Goal: Task Accomplishment & Management: Complete application form

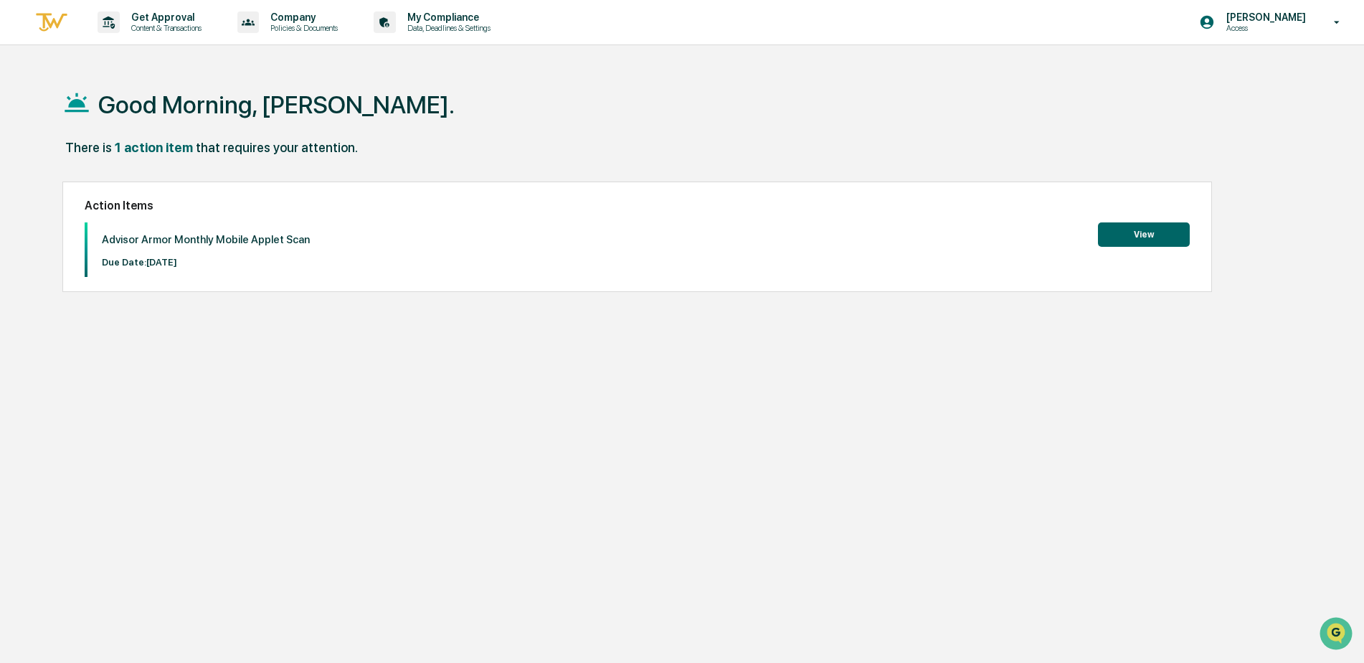
click at [1145, 239] on button "View" at bounding box center [1144, 234] width 92 height 24
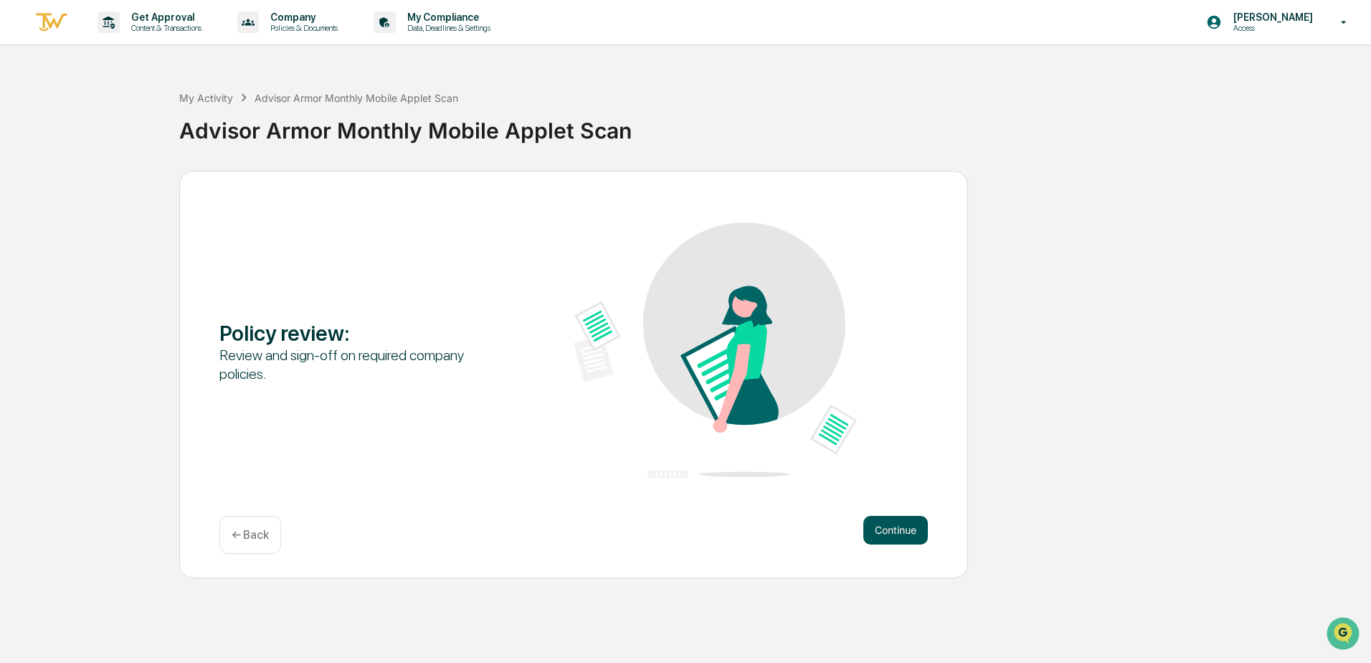
click at [873, 527] on button "Continue" at bounding box center [896, 530] width 65 height 29
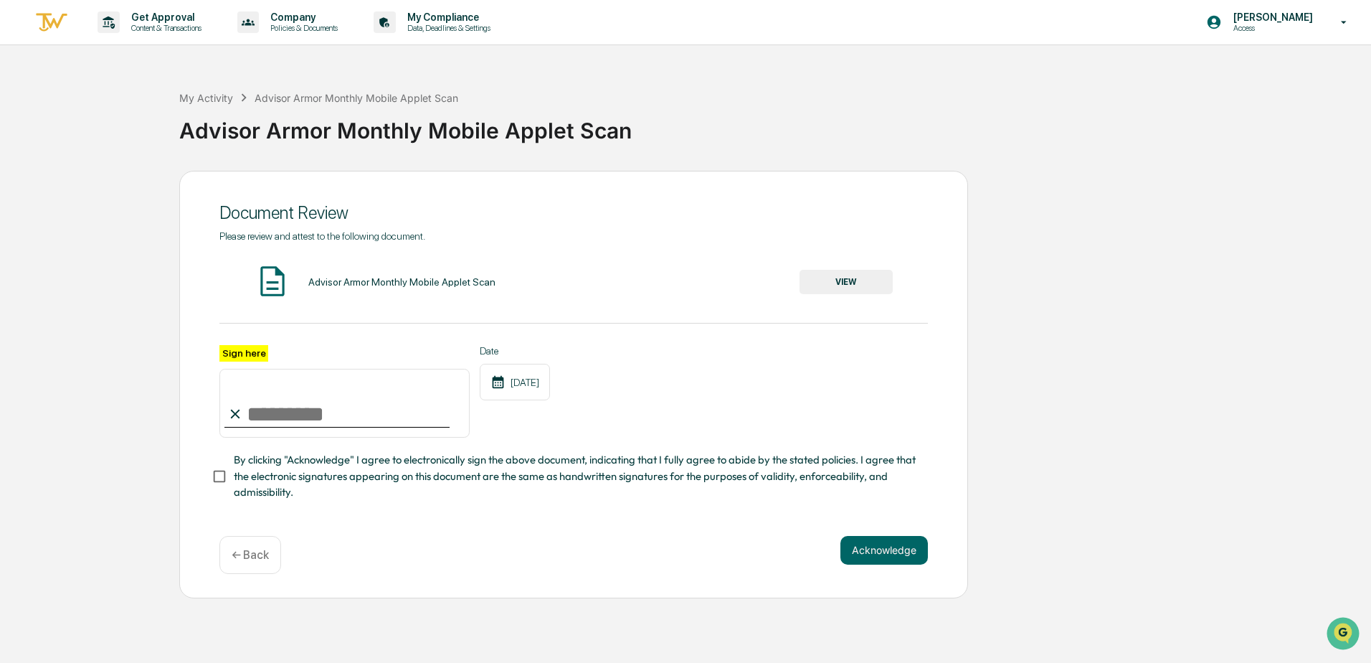
click at [860, 283] on button "VIEW" at bounding box center [846, 282] width 93 height 24
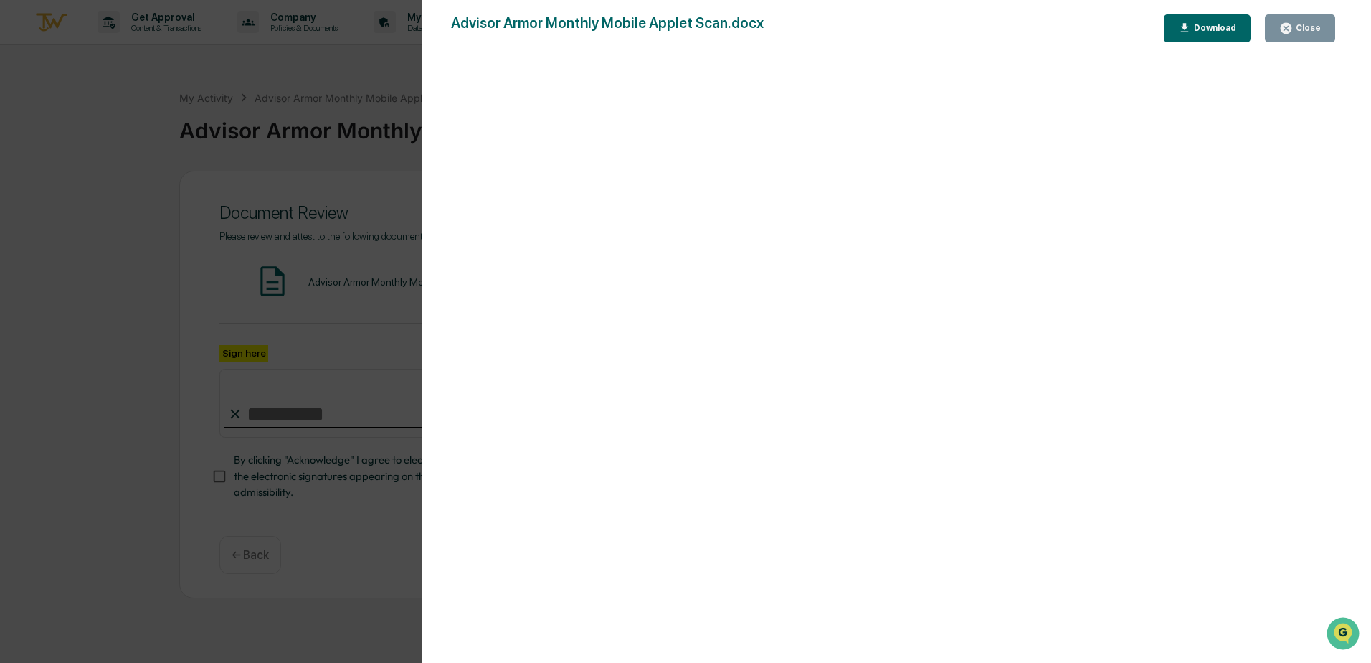
click at [1304, 30] on div "Close" at bounding box center [1307, 28] width 28 height 10
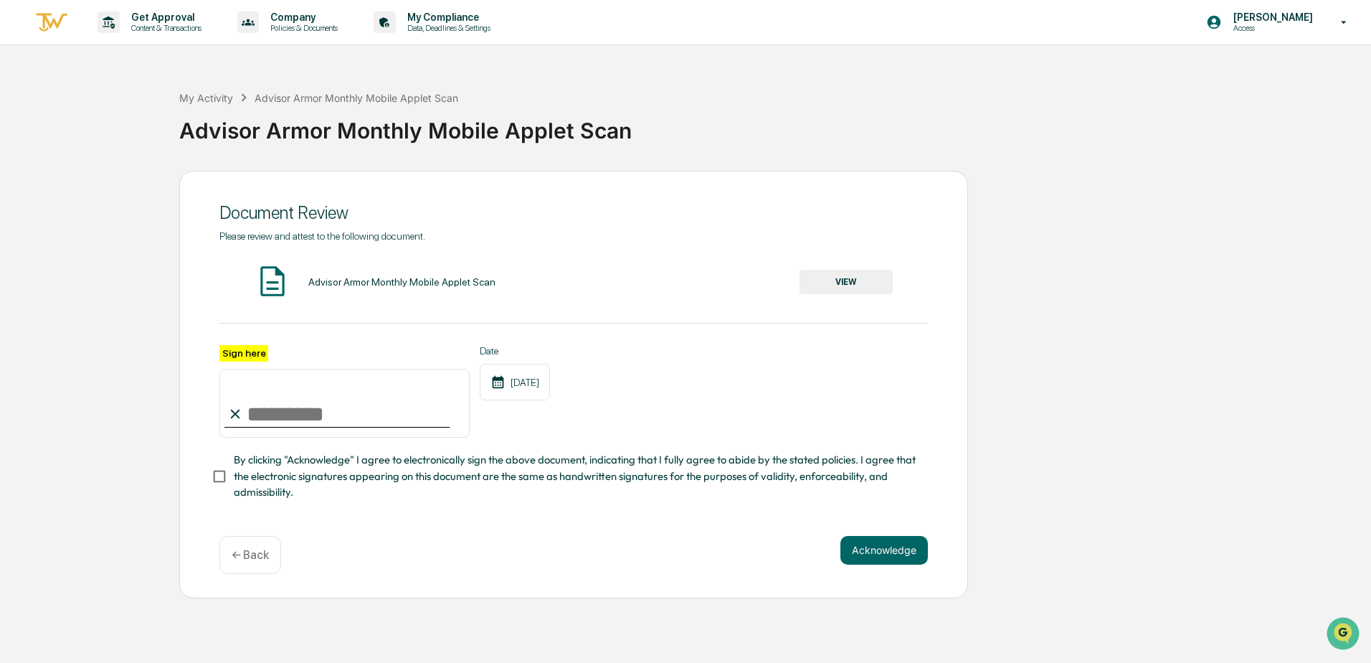
click at [298, 427] on input "Sign here" at bounding box center [344, 403] width 250 height 69
type input "**********"
click at [236, 473] on span "By clicking "Acknowledge" I agree to electronically sign the above document, in…" at bounding box center [575, 476] width 683 height 48
click at [782, 372] on div "**********" at bounding box center [573, 391] width 709 height 93
click at [747, 471] on span "By clicking "Acknowledge" I agree to electronically sign the above document, in…" at bounding box center [575, 476] width 683 height 48
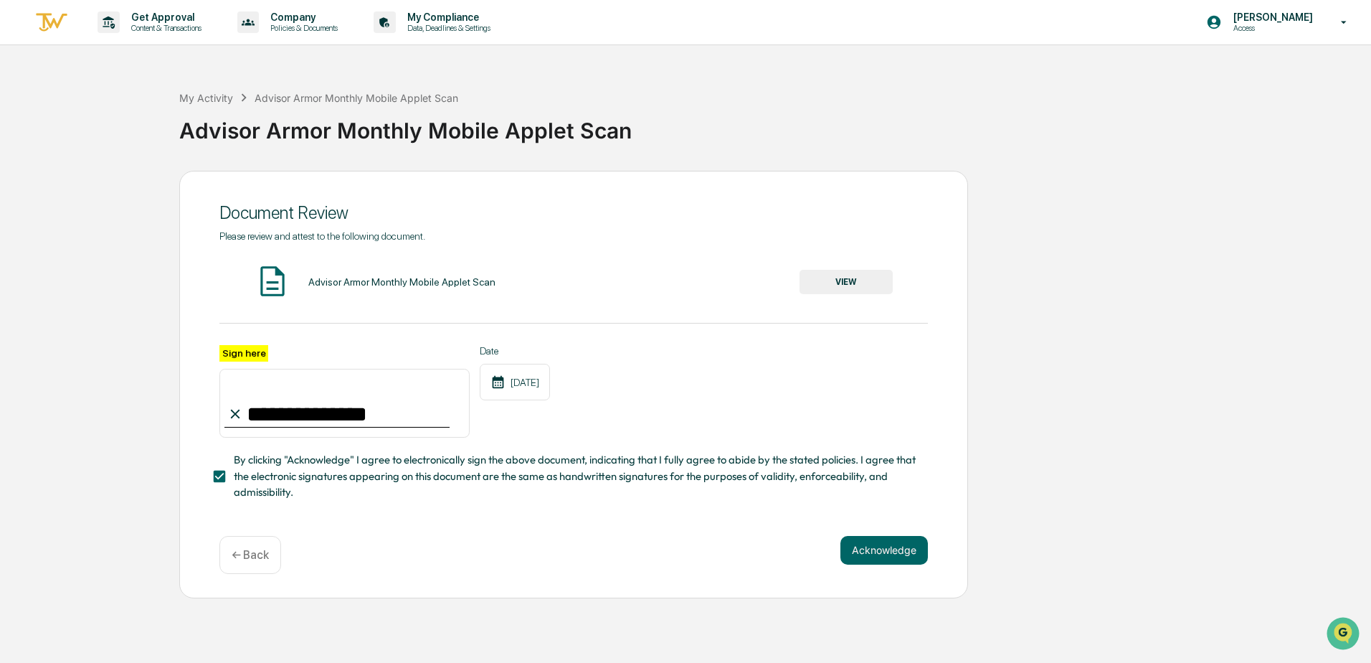
drag, startPoint x: 747, startPoint y: 471, endPoint x: 878, endPoint y: 337, distance: 187.7
click at [877, 337] on div "**********" at bounding box center [573, 365] width 709 height 270
click at [722, 564] on div "Acknowledge ← Back" at bounding box center [573, 555] width 709 height 38
click at [900, 554] on button "Acknowledge" at bounding box center [885, 550] width 88 height 29
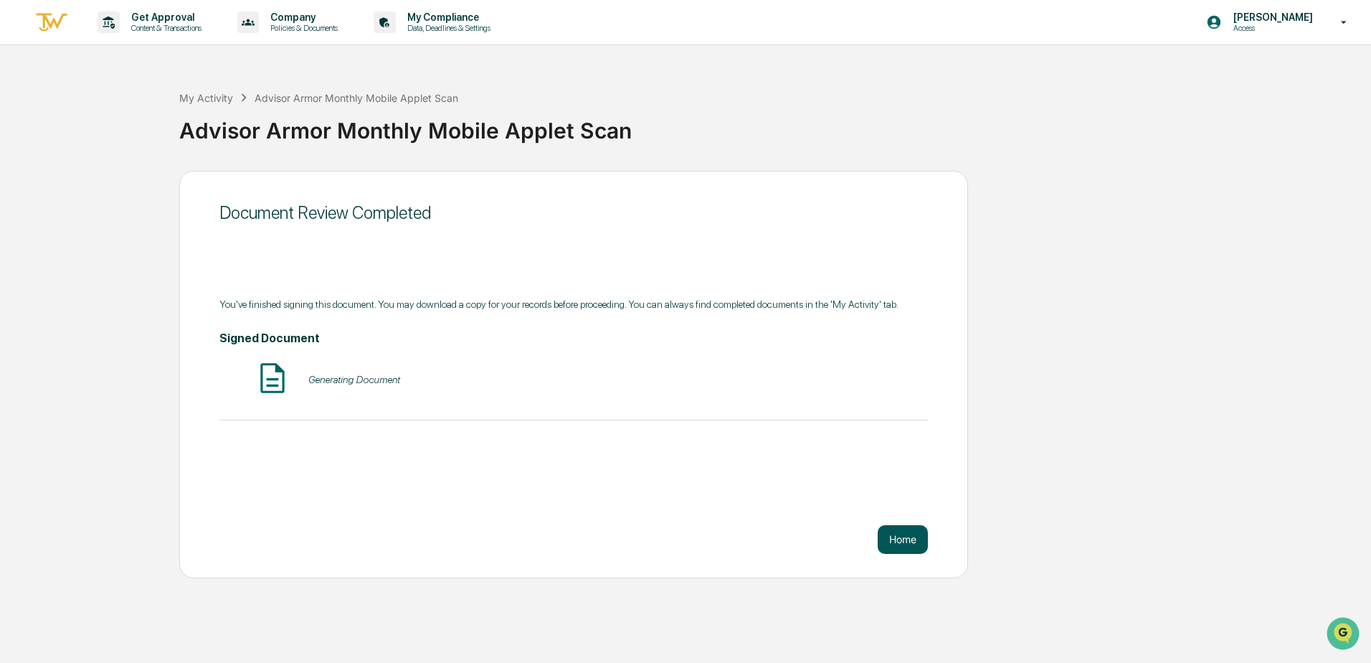
click at [903, 547] on button "Home" at bounding box center [903, 539] width 50 height 29
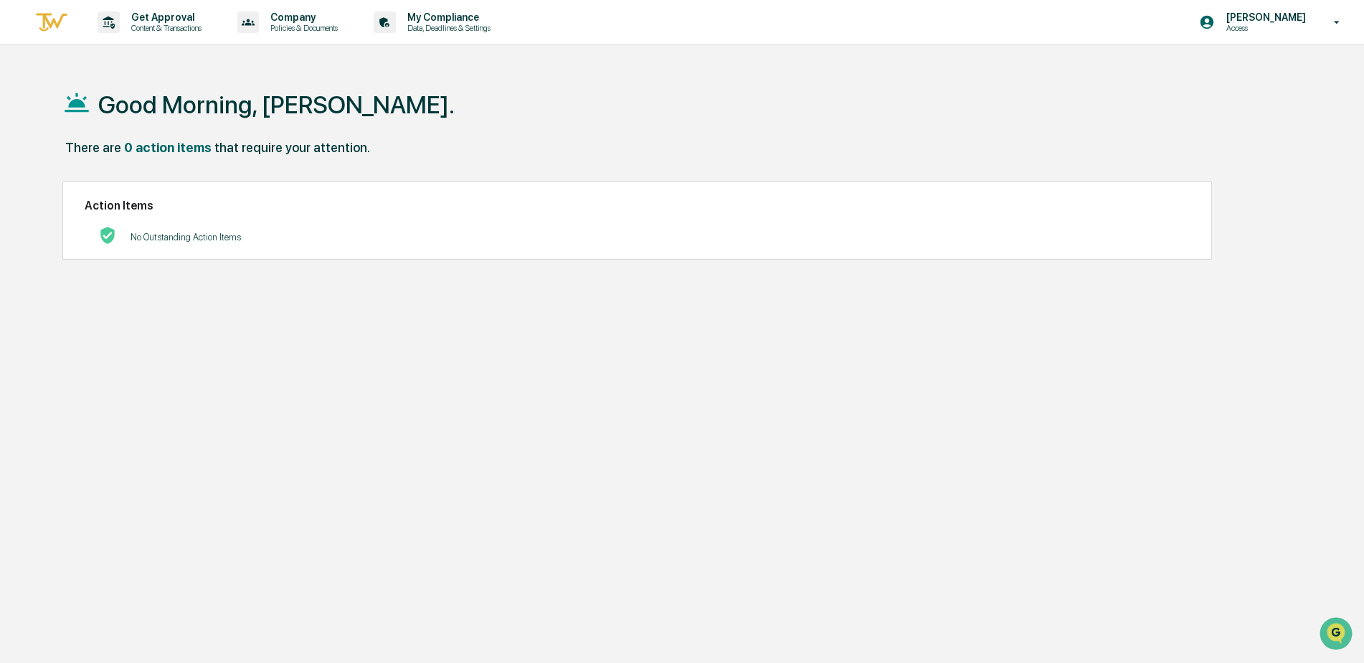
click at [609, 121] on div "Good Morning, [PERSON_NAME]." at bounding box center [676, 104] width 1228 height 72
click at [528, 462] on div "Good Morning, [PERSON_NAME]. There are 0 action items that require your attenti…" at bounding box center [676, 399] width 1271 height 663
drag, startPoint x: 125, startPoint y: 32, endPoint x: 125, endPoint y: 65, distance: 32.3
click at [125, 65] on div "Get Approval Content & Transactions Company Policies & Documents My Compliance …" at bounding box center [682, 365] width 1364 height 731
click at [405, 135] on div "Good Morning, [PERSON_NAME]." at bounding box center [676, 104] width 1228 height 72
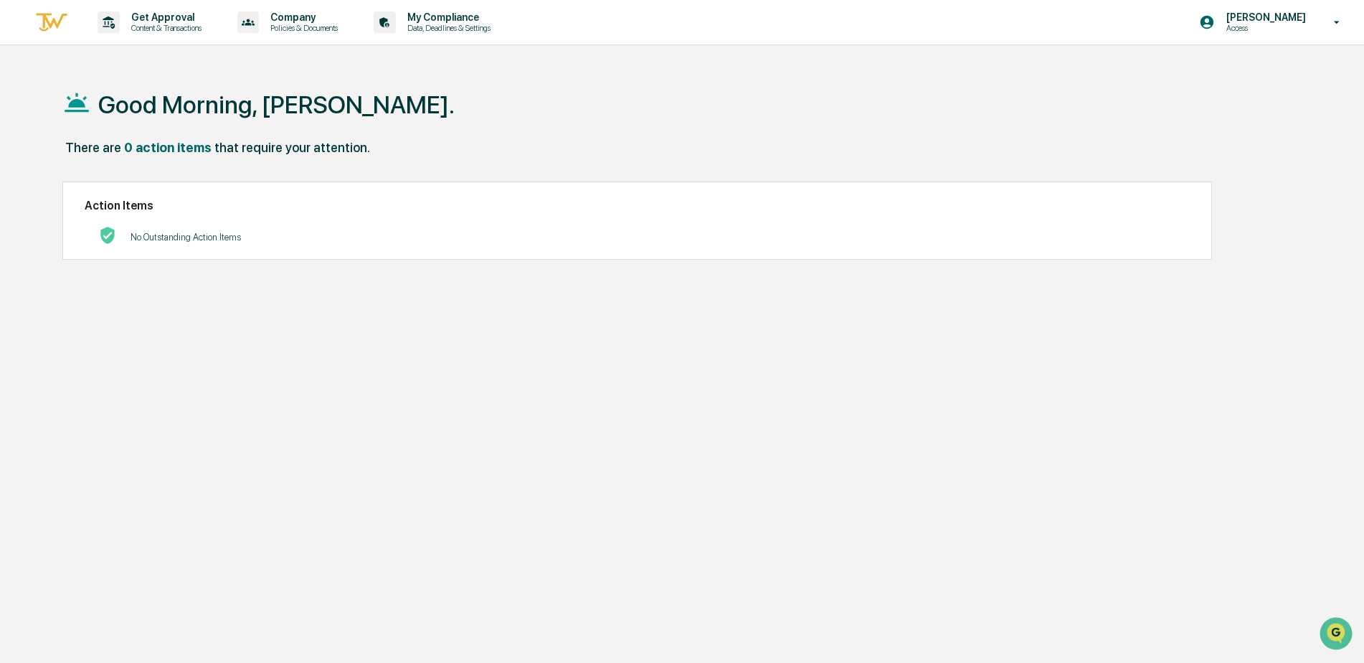
click at [466, 159] on div "There are 0 action items that require your attention." at bounding box center [676, 154] width 1228 height 29
